Goal: Use online tool/utility: Utilize a website feature to perform a specific function

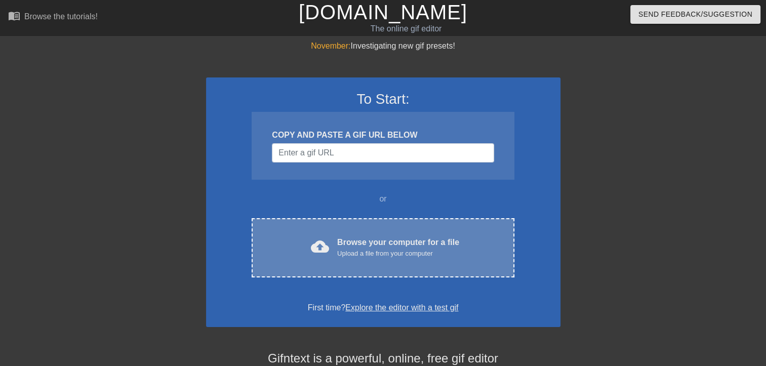
click at [343, 243] on div "Browse your computer for a file Upload a file from your computer" at bounding box center [398, 248] width 122 height 22
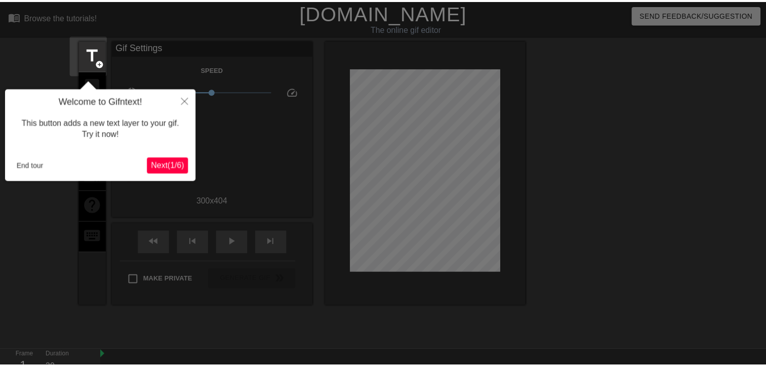
scroll to position [24, 0]
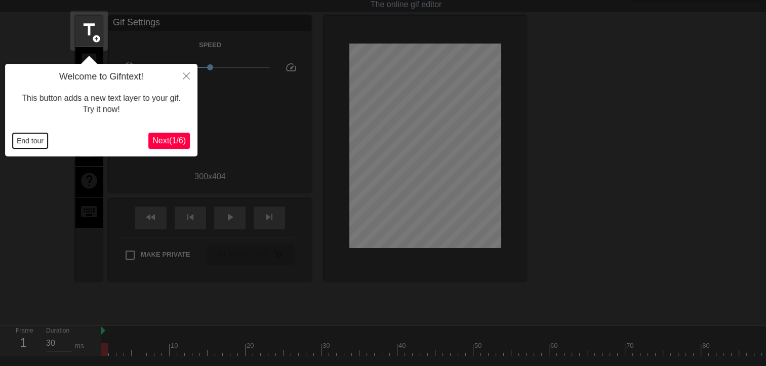
click at [16, 141] on button "End tour" at bounding box center [30, 140] width 35 height 15
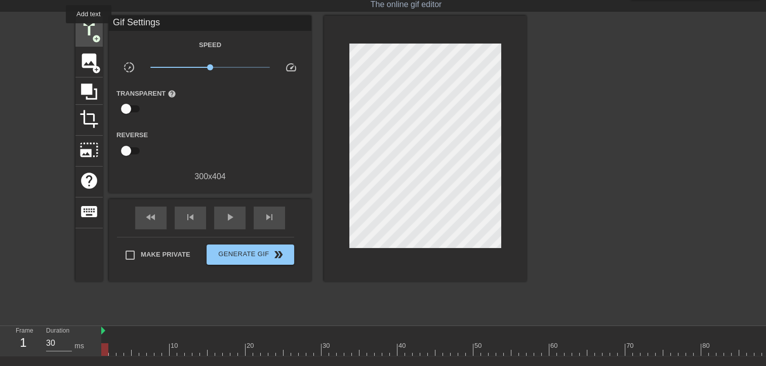
click at [89, 30] on span "title" at bounding box center [89, 29] width 19 height 19
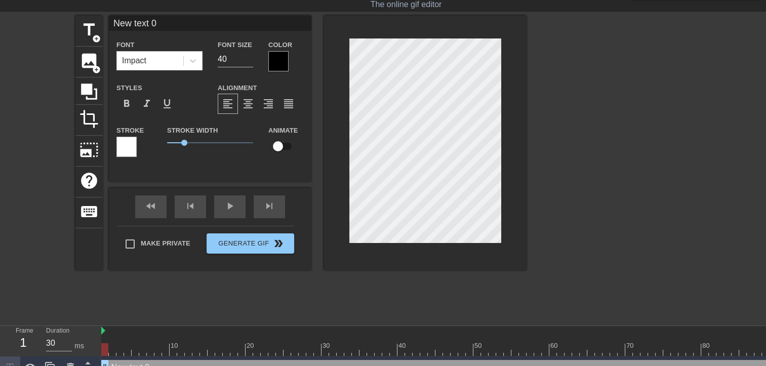
scroll to position [1, 1]
type input "O"
type textarea "O"
type input "On"
type textarea "On"
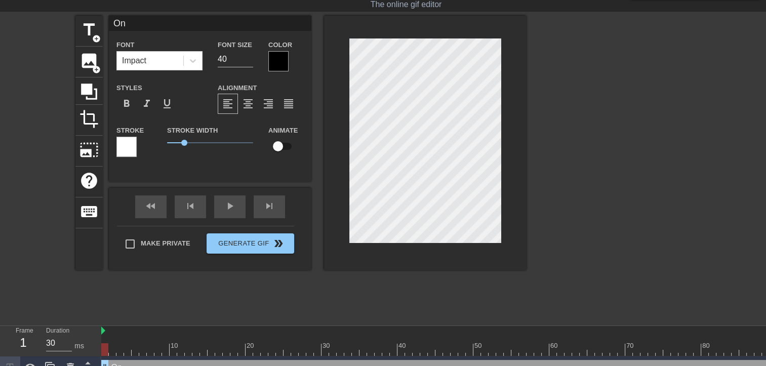
type input "On"
type textarea "On"
type input "On m"
type textarea "On m"
type input "On"
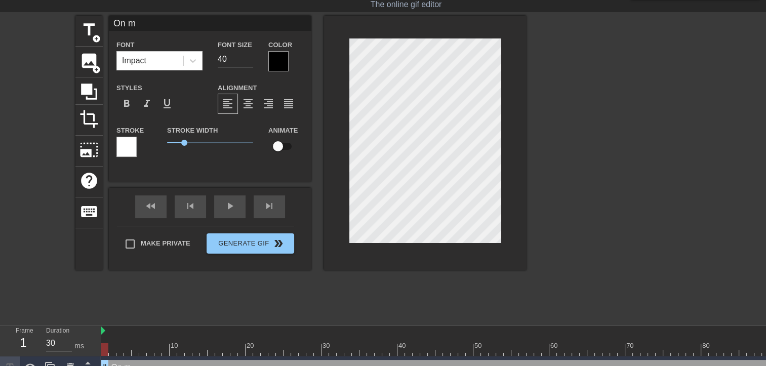
type textarea "On"
type input "On"
type textarea "On"
type input "O"
type textarea "O"
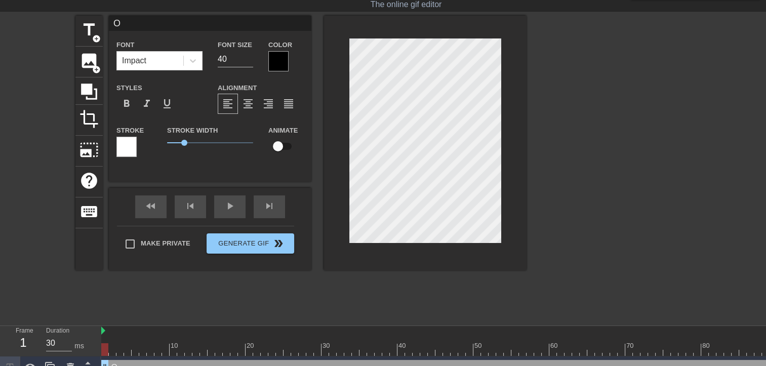
type input "OO"
type textarea "OO"
type input "O"
type textarea "O"
type input "ON"
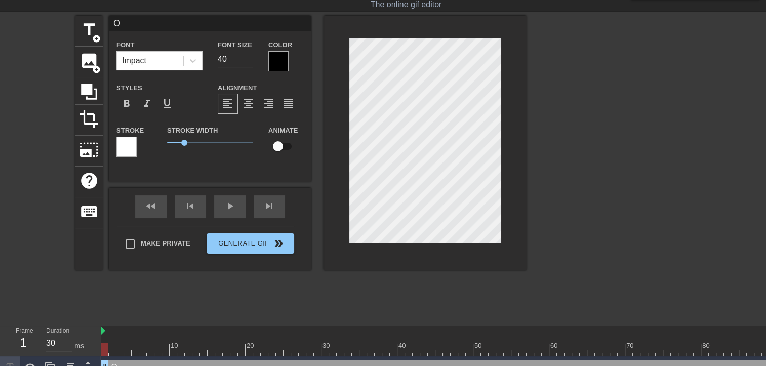
type textarea "ON"
type input "ON"
type textarea "ON"
type input "ON M"
type textarea "ON M"
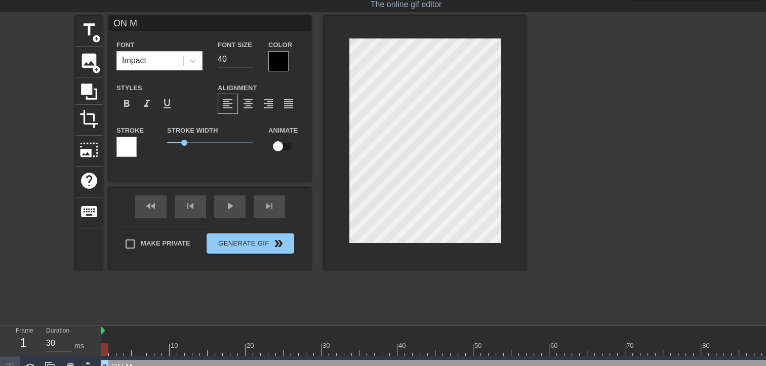
type input "ON MY"
type textarea "ON MY"
type input "ON MY"
type textarea "ON MY"
type input "ON MY W"
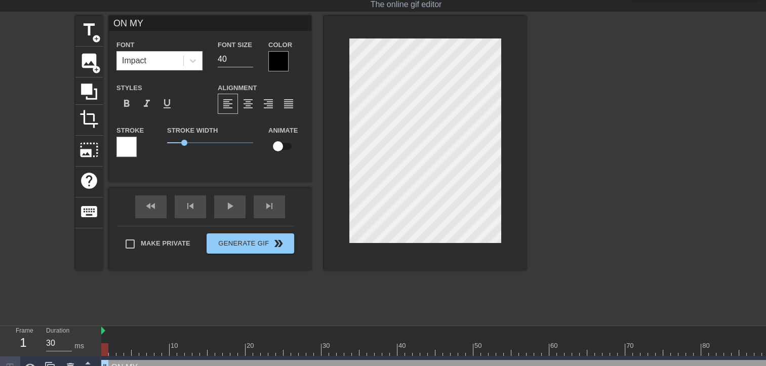
type textarea "ON MY W"
type input "ON MY WA"
type textarea "ON MY WA"
type input "ON MY WAY"
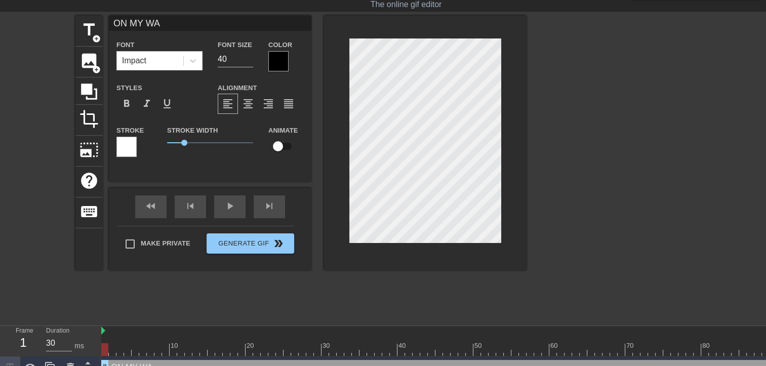
type textarea "ON MY WAY"
click at [278, 63] on div at bounding box center [278, 61] width 20 height 20
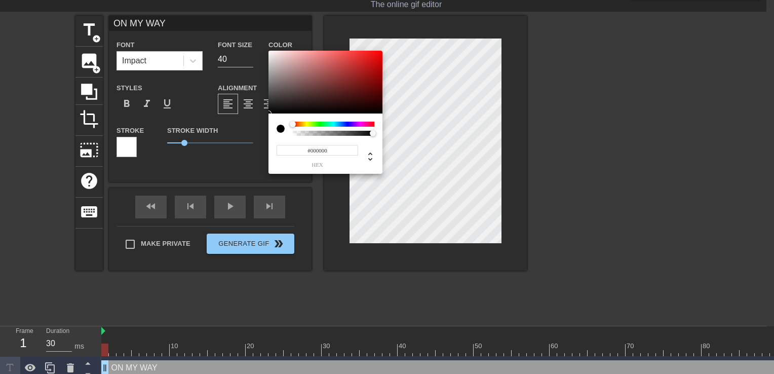
click at [289, 134] on div at bounding box center [285, 129] width 16 height 14
click at [291, 132] on div at bounding box center [285, 129] width 16 height 14
click at [293, 132] on div at bounding box center [334, 133] width 82 height 5
type input "0"
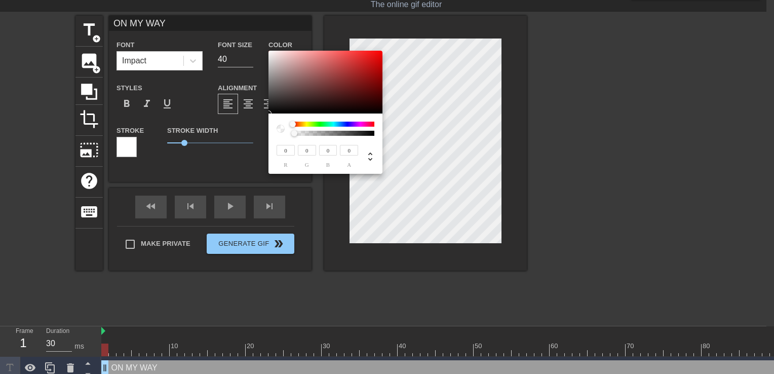
click at [291, 135] on div at bounding box center [285, 129] width 16 height 14
type input "1"
drag, startPoint x: 292, startPoint y: 133, endPoint x: 375, endPoint y: 138, distance: 83.2
click at [375, 138] on div "0 r 0 g 0 b 1 a" at bounding box center [325, 143] width 114 height 60
type input "195"
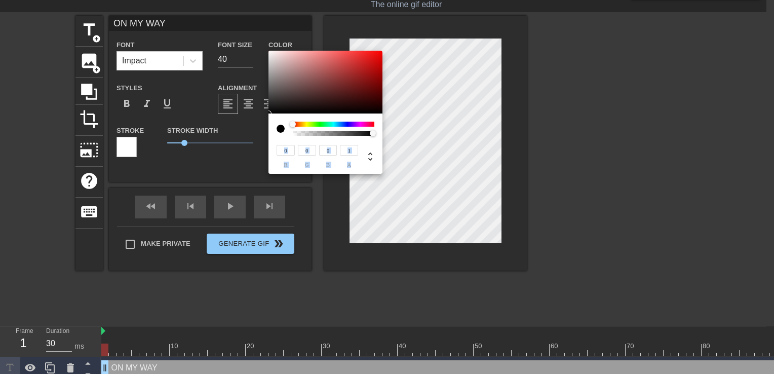
type input "185"
type input "197"
type input "187"
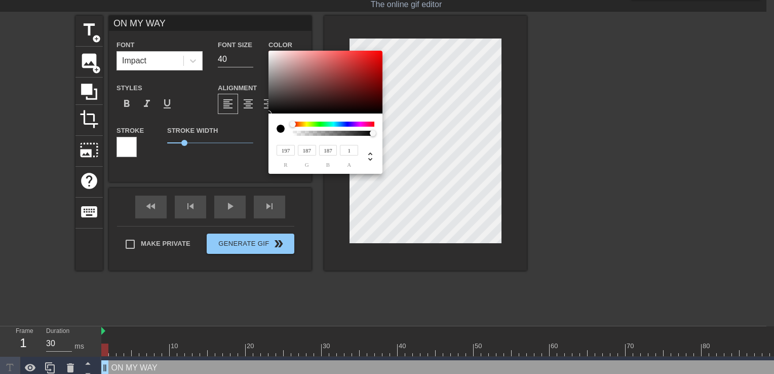
type input "211"
type input "199"
type input "234"
type input "216"
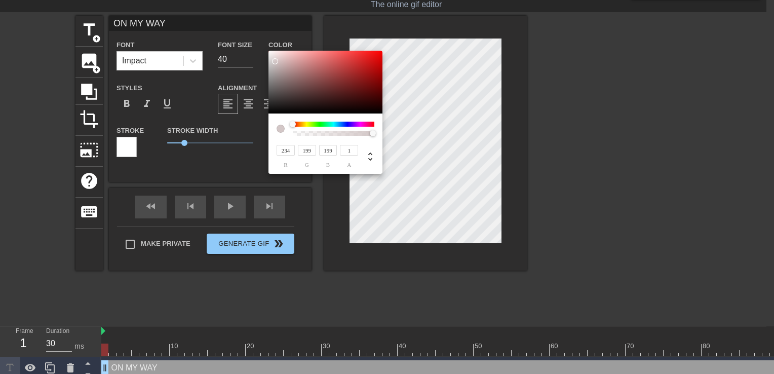
type input "216"
type input "244"
type input "225"
type input "248"
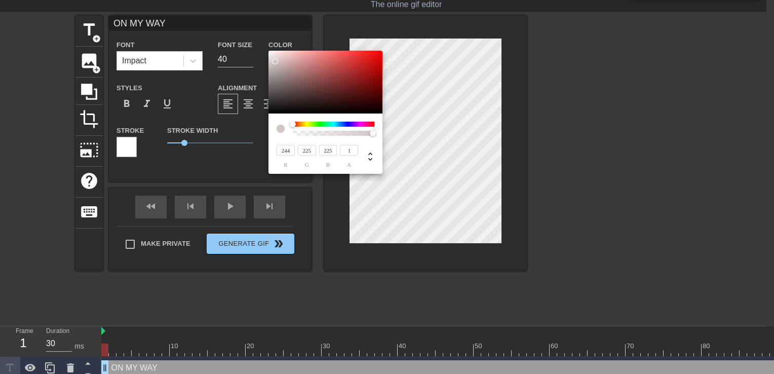
type input "228"
type input "250"
type input "230"
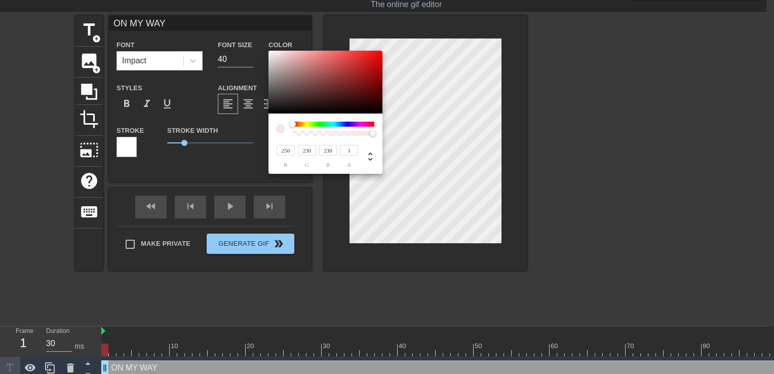
type input "252"
type input "233"
type input "237"
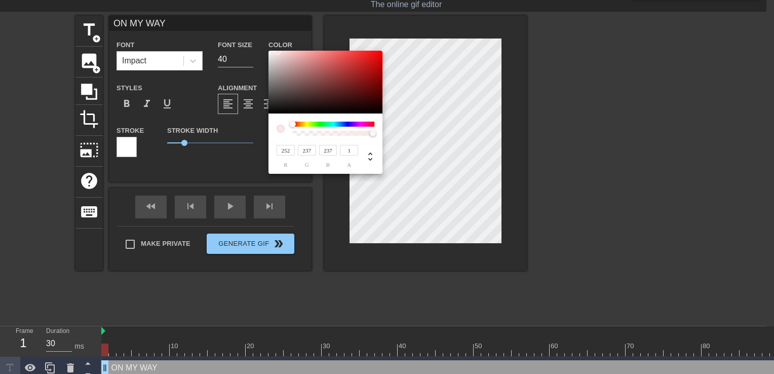
type input "239"
type input "241"
type input "244"
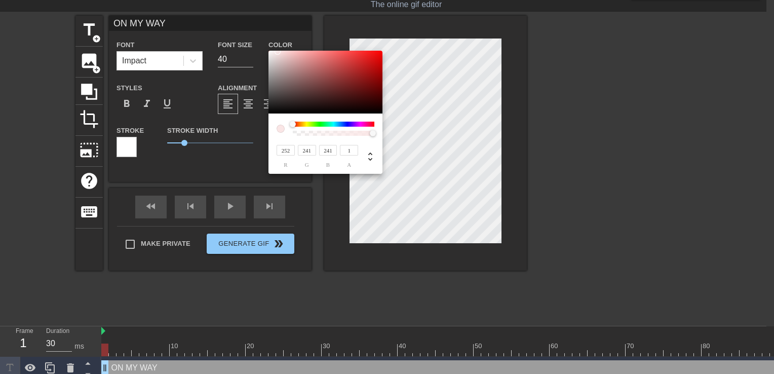
type input "244"
type input "247"
type input "254"
type input "28"
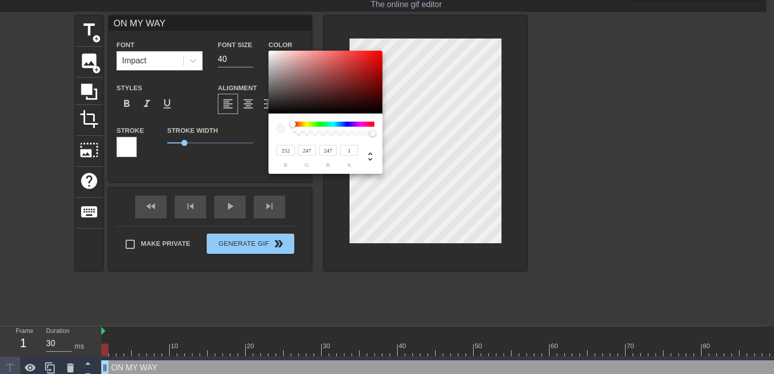
type input "28"
type input "254"
type input "255"
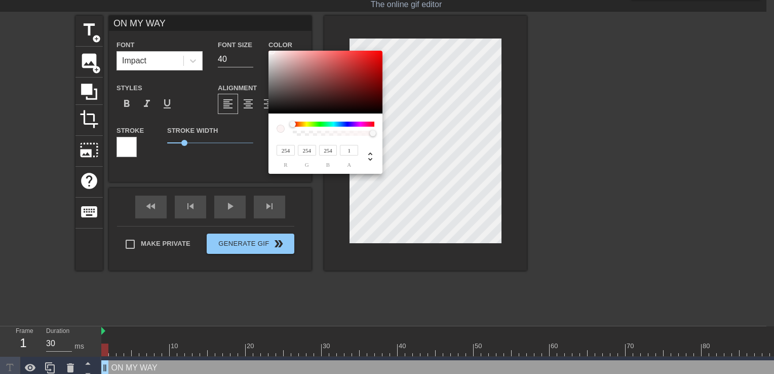
type input "255"
drag, startPoint x: 274, startPoint y: 66, endPoint x: 263, endPoint y: 50, distance: 19.4
click at [263, 50] on div "255 r 255 g 255 b 1 a" at bounding box center [387, 187] width 774 height 374
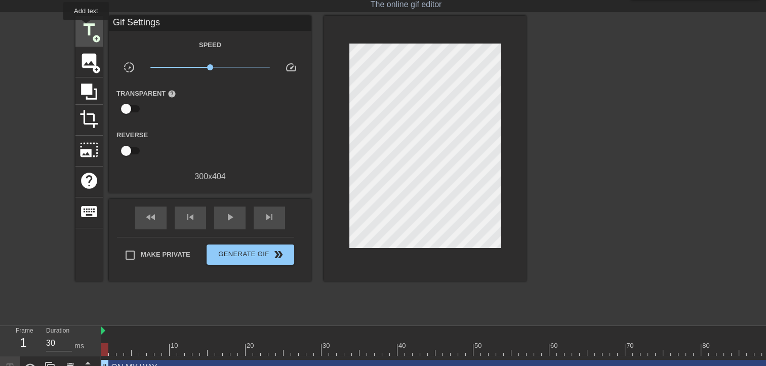
click at [86, 27] on span "title" at bounding box center [89, 29] width 19 height 19
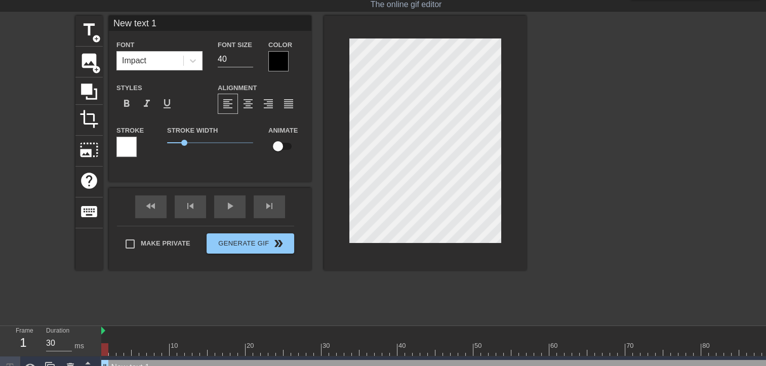
click at [274, 60] on div at bounding box center [278, 61] width 20 height 20
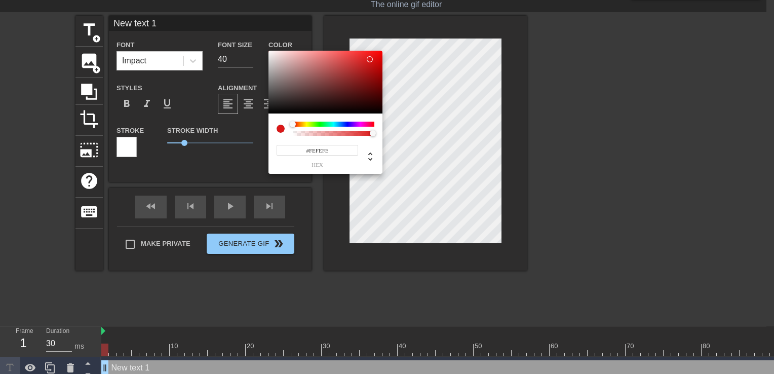
type input "#FFFFFF"
drag, startPoint x: 280, startPoint y: 76, endPoint x: 260, endPoint y: 48, distance: 34.6
click at [260, 48] on div "#FFFFFF hex" at bounding box center [387, 187] width 774 height 374
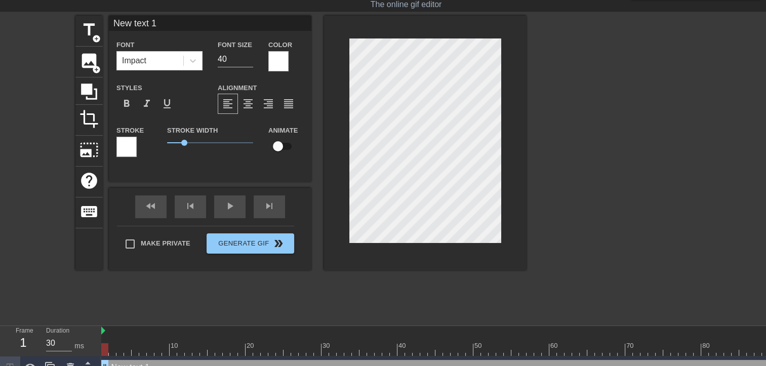
scroll to position [1, 1]
click at [504, 153] on div at bounding box center [425, 143] width 203 height 255
type input "T"
type textarea "T"
type input "TO"
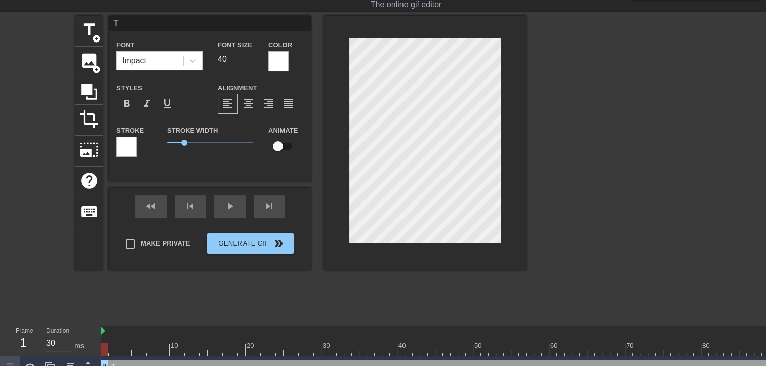
type textarea "TO"
type input "TO"
type textarea "TO"
type input "TO H"
type textarea "TO H"
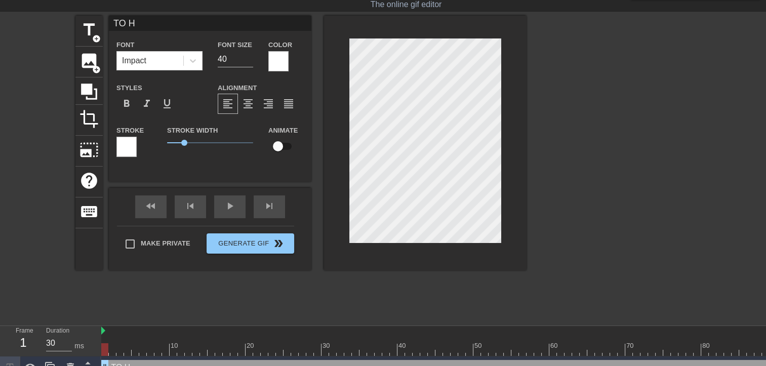
type input "TO HU"
type textarea "TO HU"
type input "TO HUG"
type textarea "TO HUG"
type input "TO HUG"
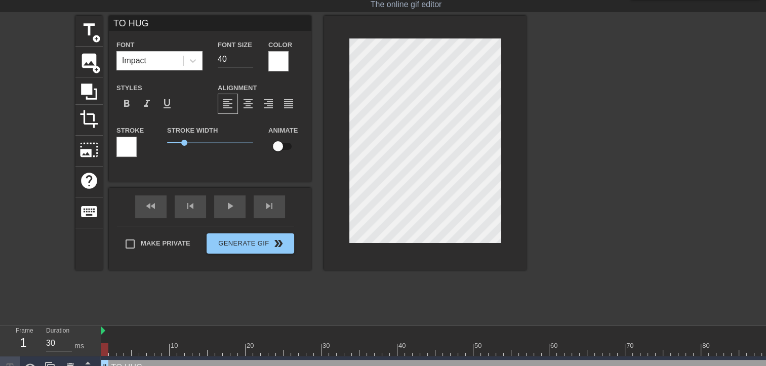
type textarea "TO HUG"
type input "TO HUG Y"
type textarea "TO HUG Y"
type input "TO HUG YO"
type textarea "TO HUG YO"
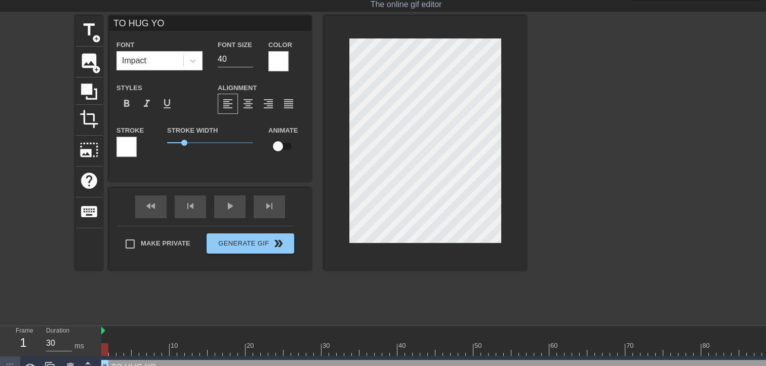
type input "TO HUG YOU"
type textarea "TO HUG YOU"
click at [322, 303] on div "title add_circle image add_circle crop photo_size_select_large help keyboard TO…" at bounding box center [300, 168] width 451 height 304
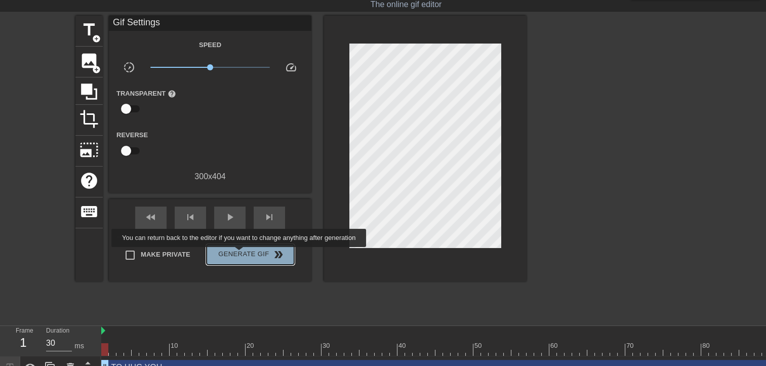
click at [240, 254] on span "Generate Gif double_arrow" at bounding box center [251, 255] width 80 height 12
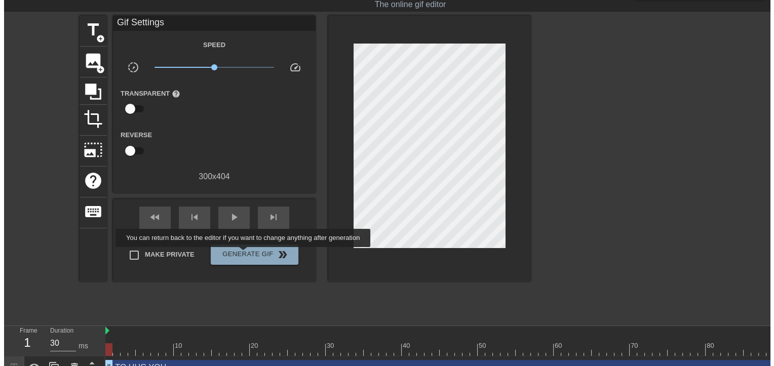
scroll to position [0, 0]
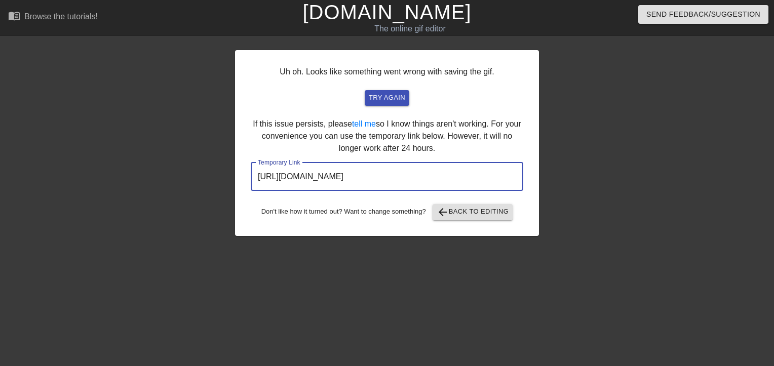
drag, startPoint x: 471, startPoint y: 176, endPoint x: 214, endPoint y: 188, distance: 257.1
click at [214, 188] on div "Uh oh. Looks like something went wrong with saving the gif. try again If this i…" at bounding box center [387, 192] width 774 height 304
